Goal: Contribute content: Contribute content

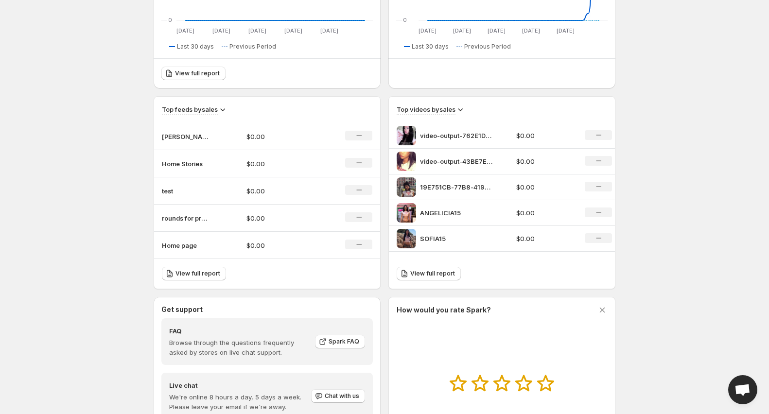
scroll to position [250, 0]
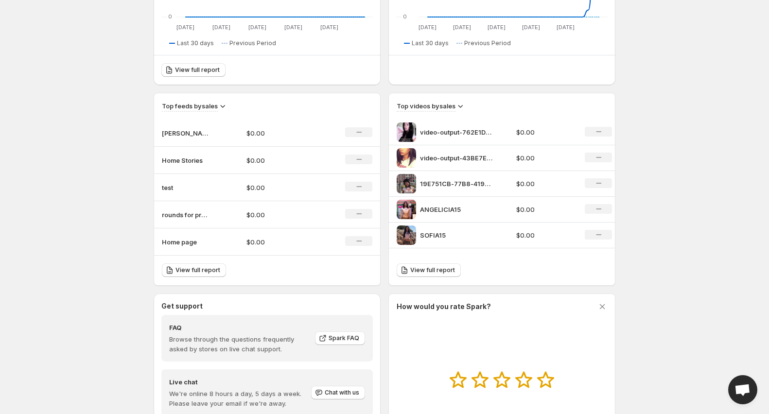
click at [179, 187] on p "test" at bounding box center [186, 188] width 49 height 10
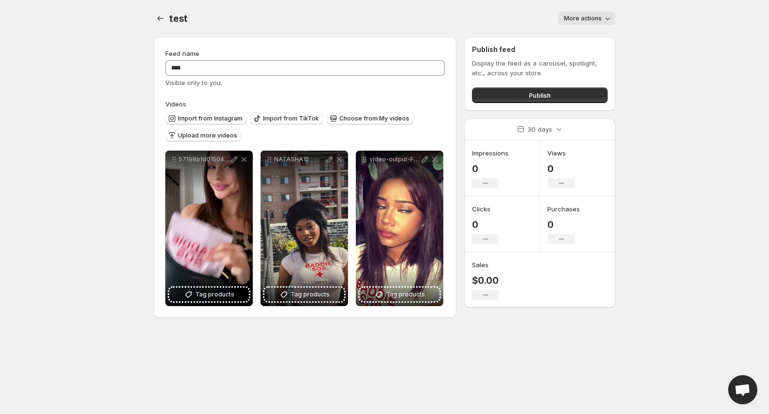
click at [586, 20] on span "More actions" at bounding box center [583, 19] width 38 height 8
click at [369, 99] on label "Videos" at bounding box center [304, 104] width 279 height 10
click at [573, 15] on span "More actions" at bounding box center [583, 19] width 38 height 8
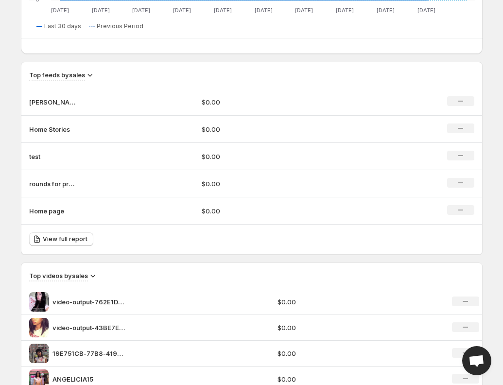
scroll to position [595, 0]
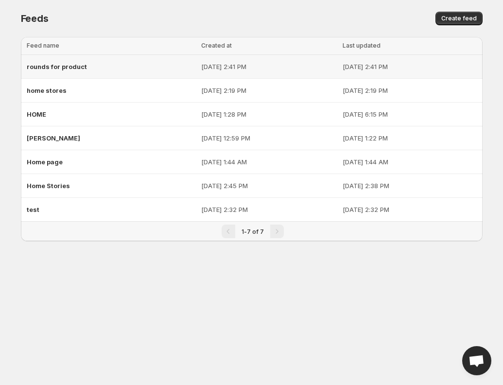
click at [112, 69] on div "rounds for product" at bounding box center [111, 66] width 169 height 17
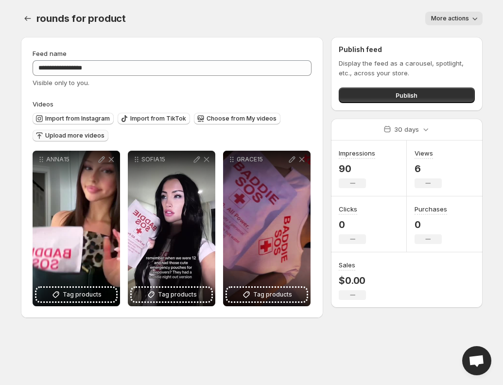
click at [77, 137] on span "Upload more videos" at bounding box center [74, 136] width 59 height 8
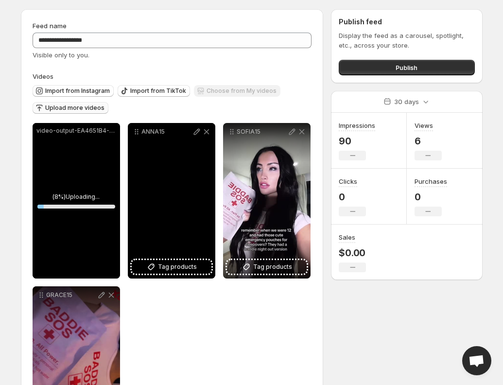
scroll to position [88, 0]
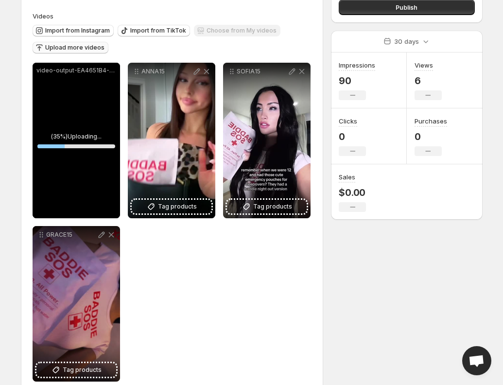
drag, startPoint x: 79, startPoint y: 193, endPoint x: 100, endPoint y: 191, distance: 21.5
click at [100, 191] on div "video-output-EA4651B4-2926-4CE2-8812-A0274B976195-1.MOV" at bounding box center [76, 140] width 87 height 155
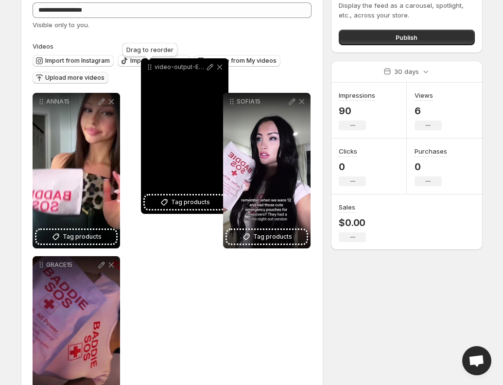
scroll to position [49, 0]
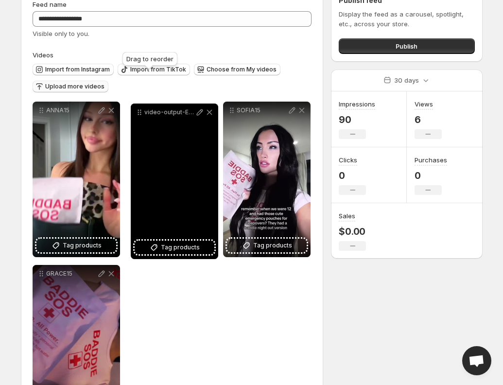
drag, startPoint x: 43, startPoint y: 69, endPoint x: 139, endPoint y: 113, distance: 105.7
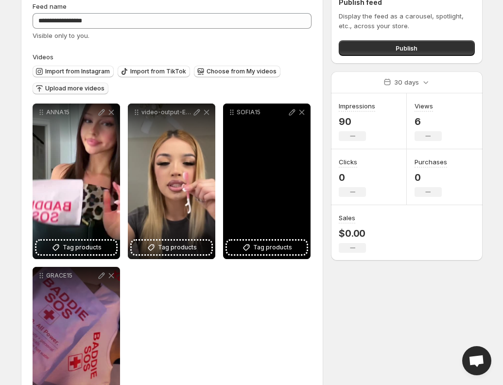
scroll to position [0, 0]
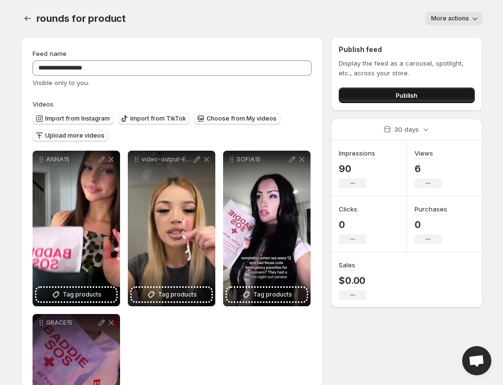
click at [422, 93] on button "Publish" at bounding box center [407, 95] width 136 height 16
click at [399, 99] on span "Publish" at bounding box center [407, 95] width 22 height 10
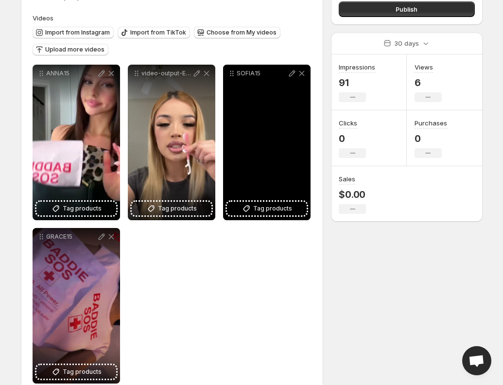
scroll to position [86, 0]
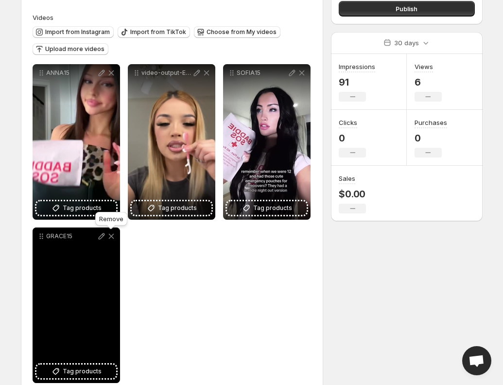
click at [114, 236] on icon at bounding box center [111, 236] width 10 height 10
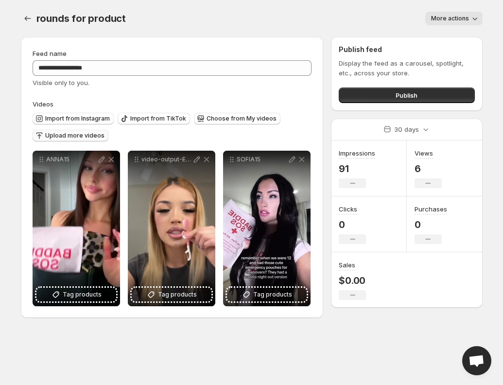
click at [56, 136] on span "Upload more videos" at bounding box center [74, 136] width 59 height 8
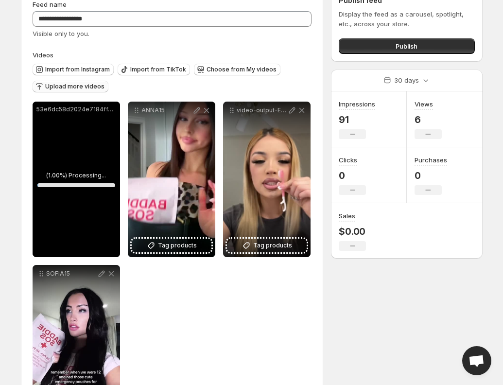
scroll to position [63, 0]
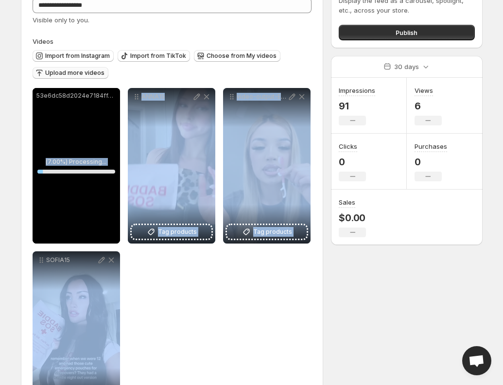
drag, startPoint x: 97, startPoint y: 204, endPoint x: 149, endPoint y: 285, distance: 96.2
click at [154, 290] on div "**********" at bounding box center [172, 247] width 279 height 319
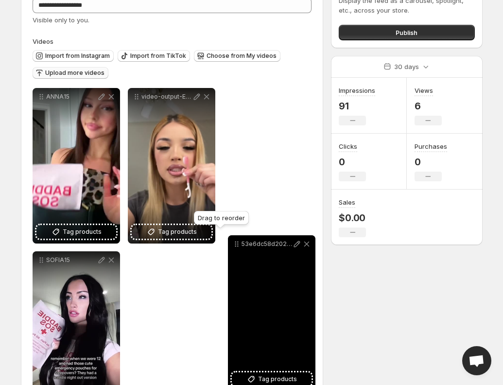
drag, startPoint x: 39, startPoint y: 96, endPoint x: 225, endPoint y: 250, distance: 241.6
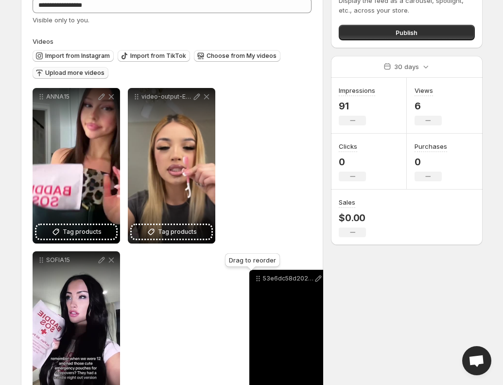
drag, startPoint x: 234, startPoint y: 94, endPoint x: 242, endPoint y: 276, distance: 182.4
click at [253, 276] on icon at bounding box center [258, 279] width 10 height 10
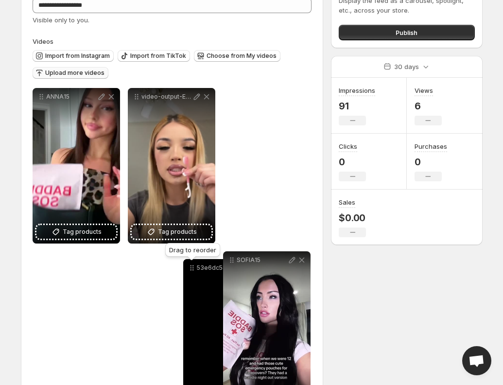
drag, startPoint x: 234, startPoint y: 101, endPoint x: 176, endPoint y: 268, distance: 176.2
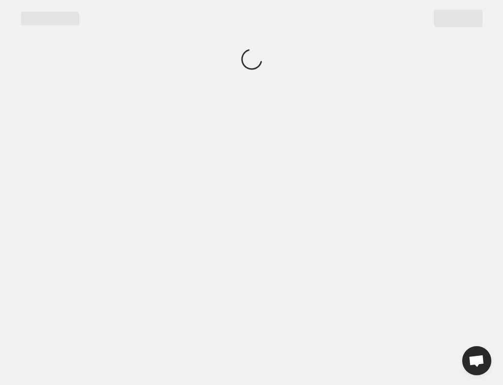
scroll to position [0, 0]
